Goal: Information Seeking & Learning: Find specific fact

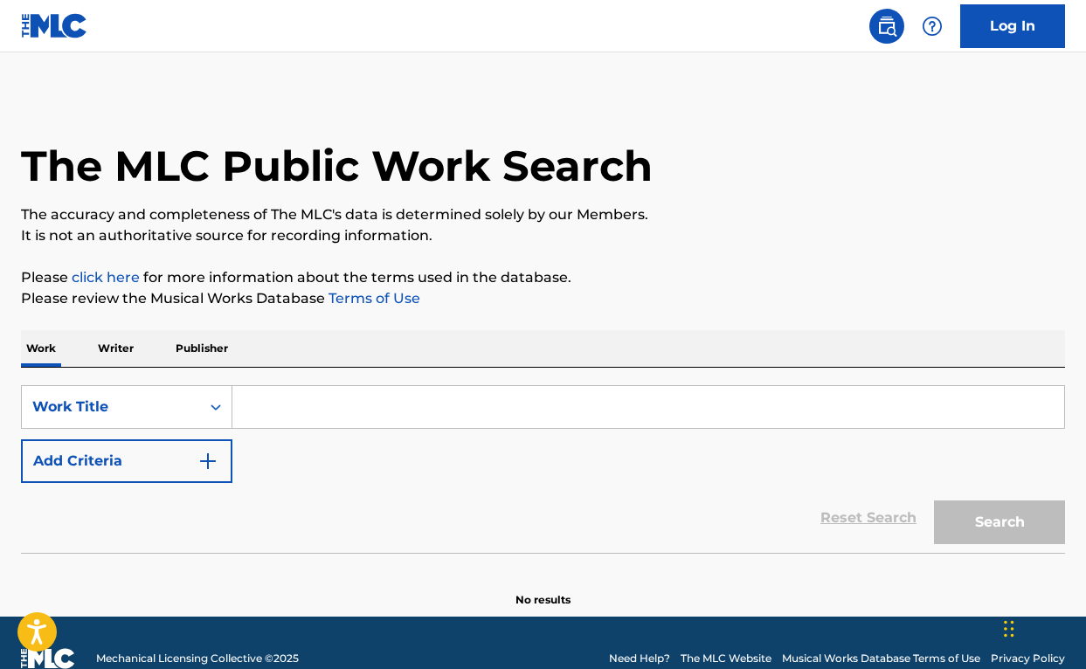
click at [276, 413] on input "Search Form" at bounding box center [648, 407] width 832 height 42
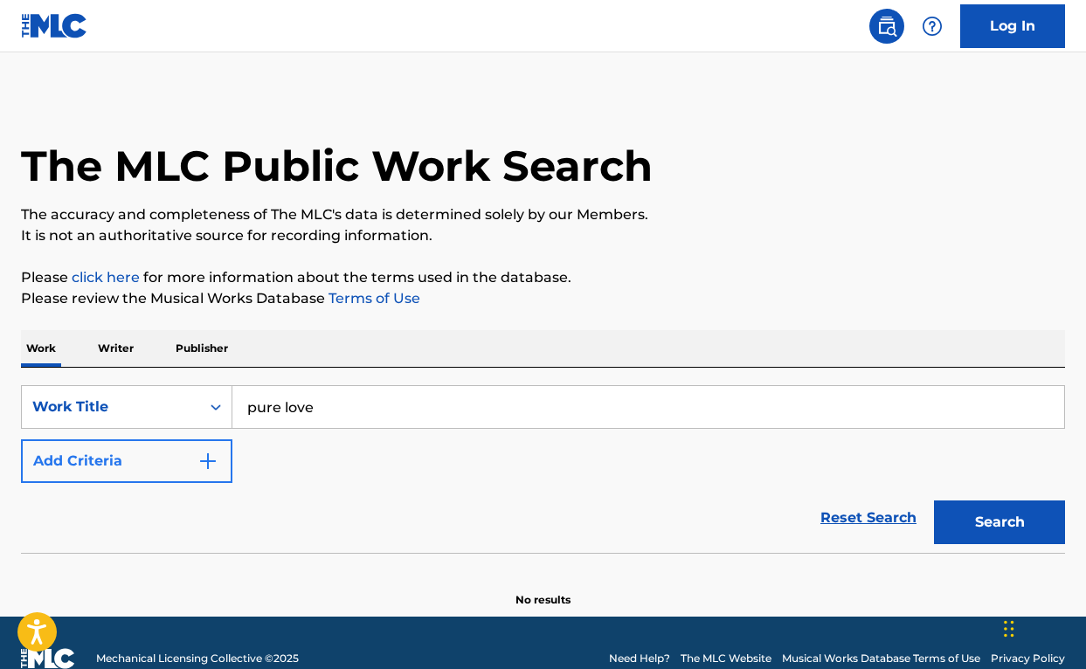
type input "pure love"
click at [74, 446] on button "Add Criteria" at bounding box center [126, 461] width 211 height 44
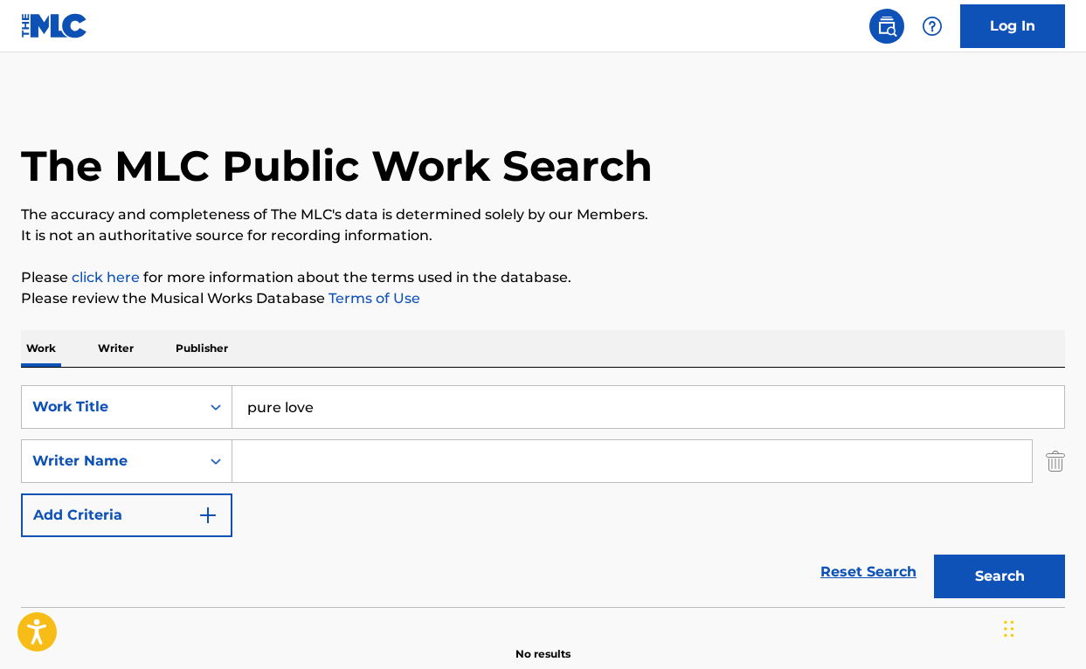
click at [317, 453] on input "Search Form" at bounding box center [631, 461] width 799 height 42
type input "[PERSON_NAME]"
click at [1000, 577] on button "Search" at bounding box center [999, 577] width 131 height 44
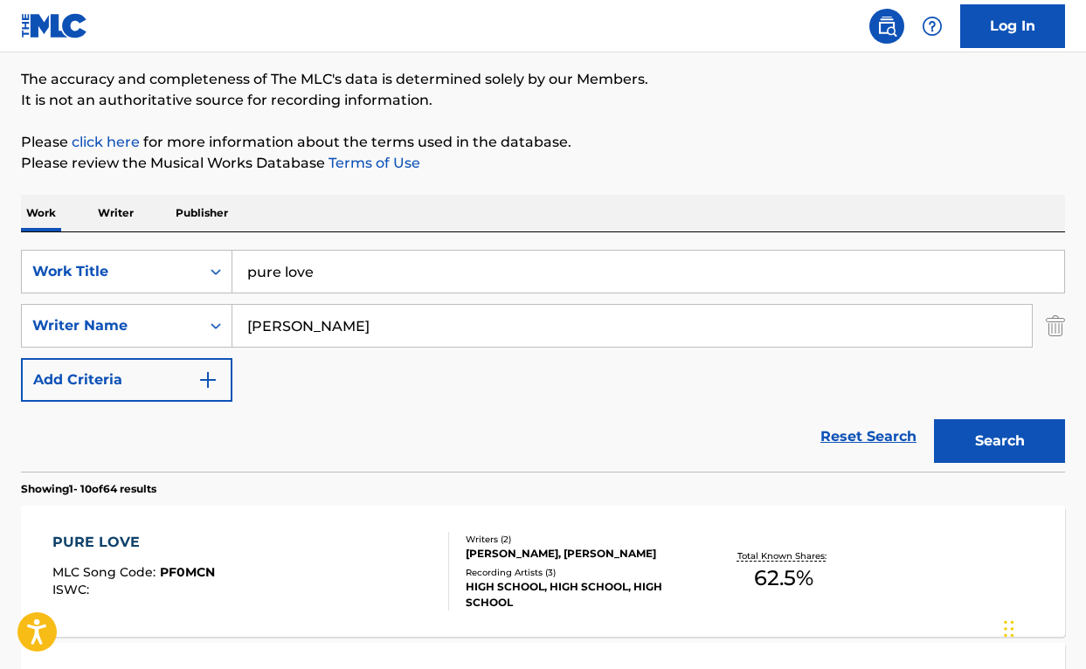
scroll to position [251, 0]
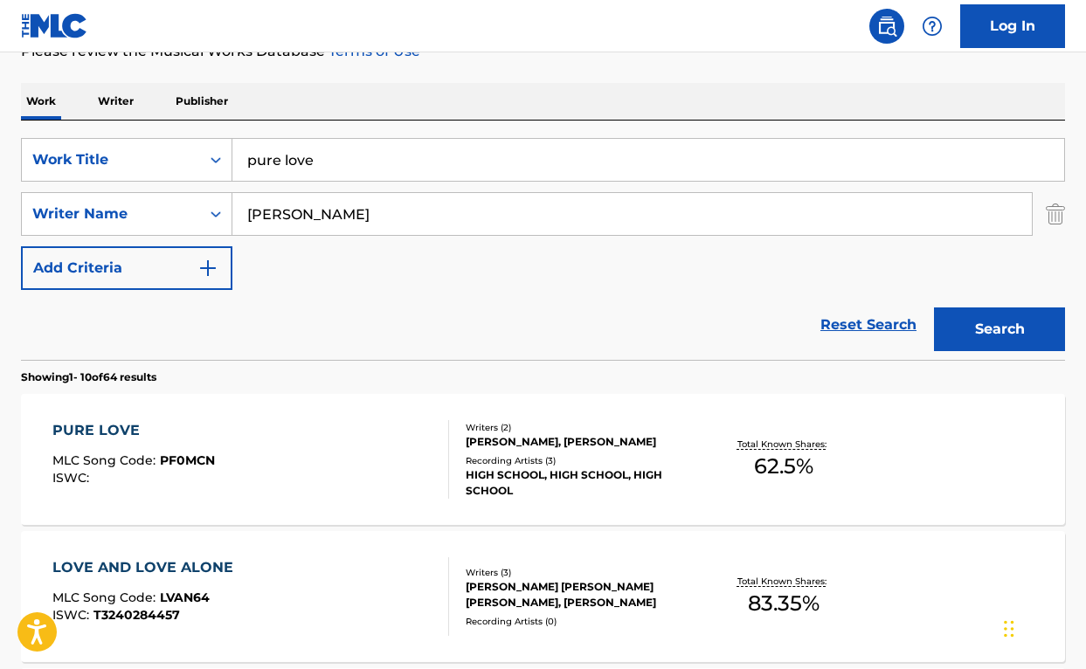
click at [391, 480] on div "PURE LOVE MLC Song Code : PF0MCN ISWC :" at bounding box center [250, 459] width 397 height 79
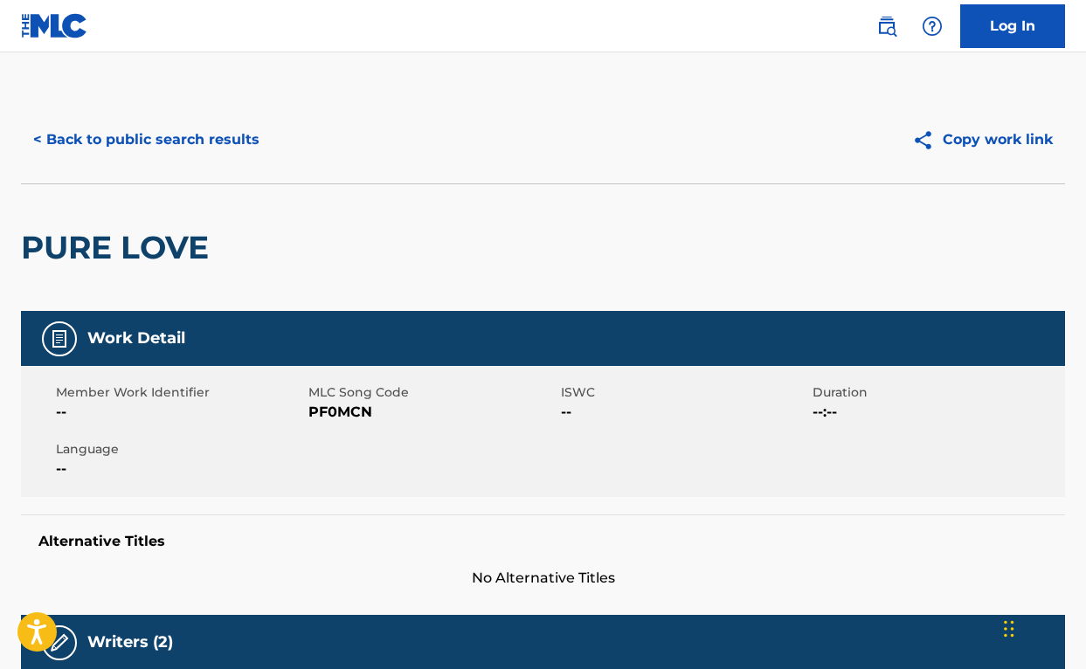
click at [335, 413] on span "PF0MCN" at bounding box center [432, 412] width 248 height 21
copy span "PF0MCN"
